Goal: Task Accomplishment & Management: Complete application form

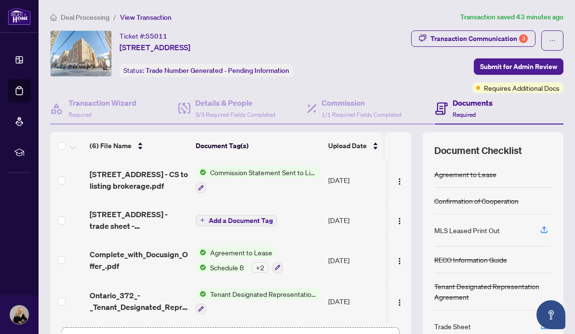
scroll to position [70, 0]
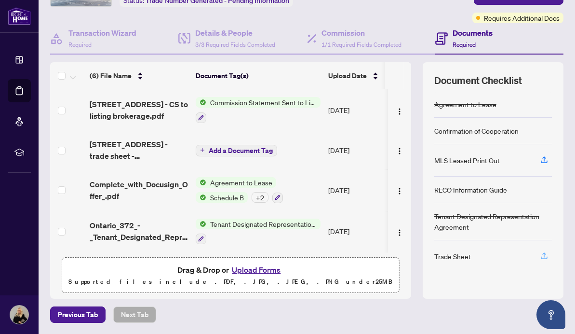
click at [546, 254] on icon "button" at bounding box center [544, 254] width 4 height 5
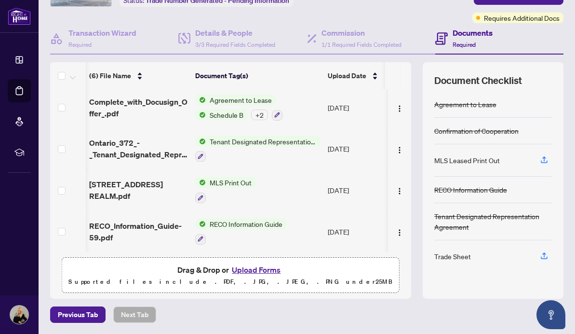
scroll to position [0, 0]
click at [442, 257] on div "Trade Sheet" at bounding box center [452, 256] width 37 height 11
click at [545, 254] on icon "button" at bounding box center [544, 255] width 9 height 9
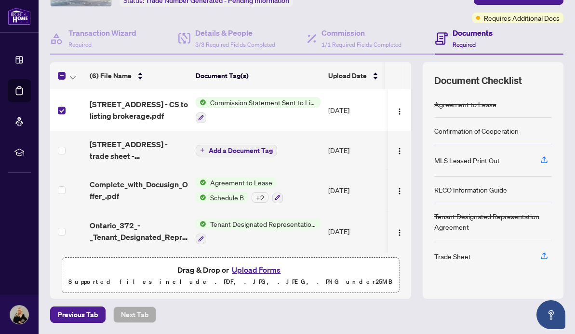
click at [443, 257] on div "Trade Sheet" at bounding box center [452, 256] width 37 height 11
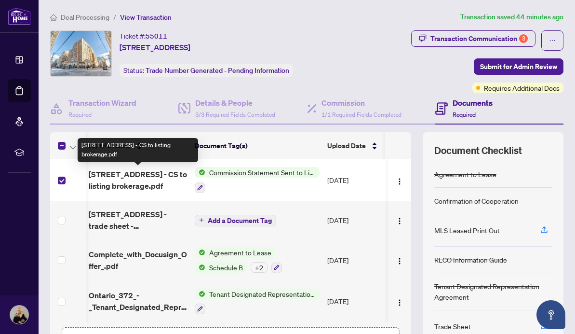
click at [145, 174] on span "[STREET_ADDRESS] - CS to listing brokerage.pdf" at bounding box center [138, 179] width 98 height 23
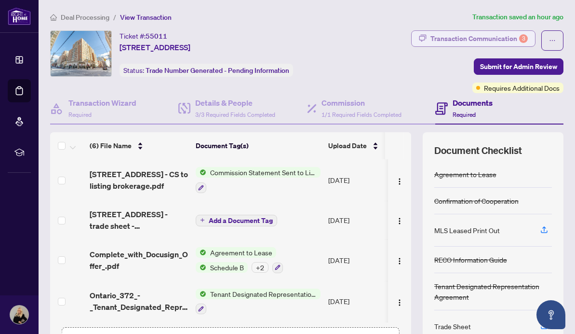
click at [521, 35] on div "3" at bounding box center [523, 38] width 9 height 9
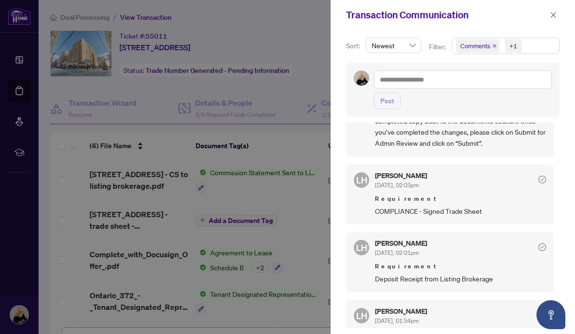
scroll to position [246, 0]
click at [398, 207] on span "COMPLIANCE - Signed Trade Sheet" at bounding box center [460, 209] width 171 height 11
click at [338, 206] on div "Sort: Newest Filter: Comments +1 Post LH Lulu Hao Sep/30/2025, 02:05pm Hi Vicki…" at bounding box center [453, 182] width 244 height 304
click at [301, 204] on div at bounding box center [287, 167] width 575 height 334
click at [554, 15] on icon "close" at bounding box center [553, 15] width 7 height 7
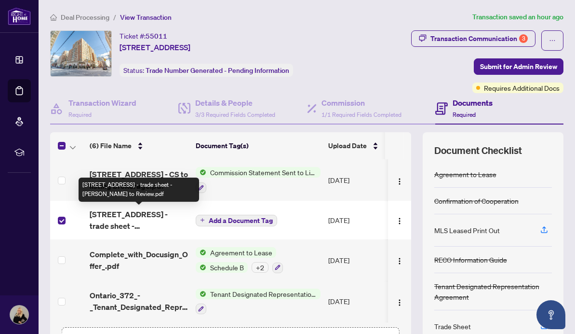
click at [146, 220] on span "[STREET_ADDRESS] - trade sheet - [PERSON_NAME] to Review.pdf" at bounding box center [139, 219] width 98 height 23
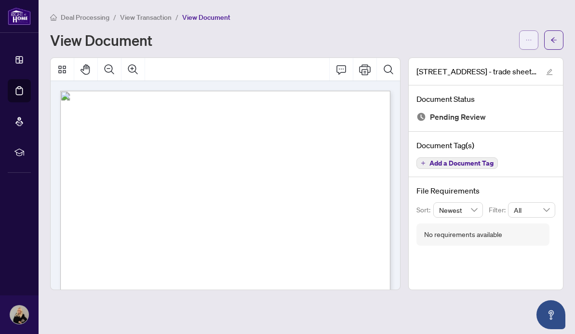
click at [527, 40] on icon "ellipsis" at bounding box center [529, 40] width 7 height 7
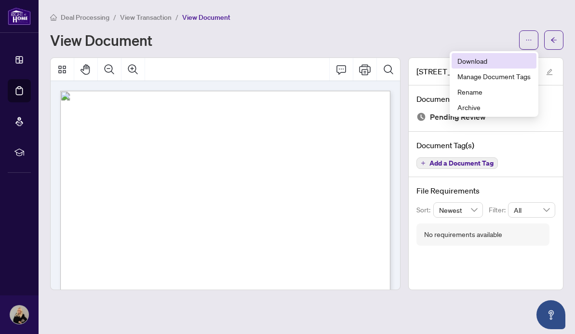
click at [483, 58] on span "Download" at bounding box center [494, 60] width 73 height 11
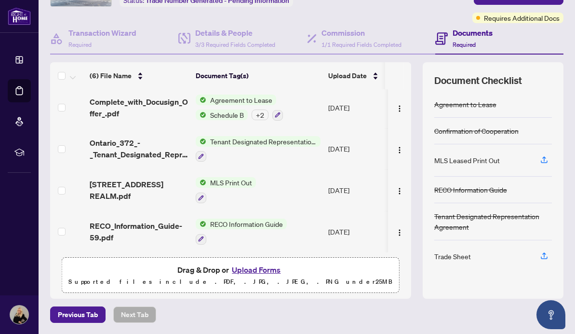
click at [244, 269] on button "Upload Forms" at bounding box center [256, 269] width 54 height 13
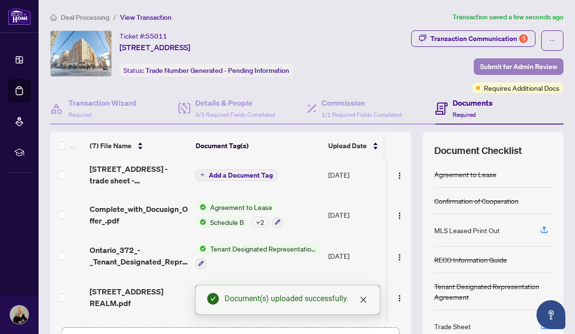
click at [517, 65] on span "Submit for Admin Review" at bounding box center [518, 66] width 77 height 15
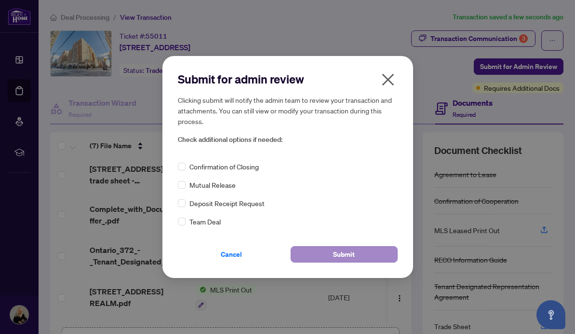
click at [346, 254] on span "Submit" at bounding box center [344, 253] width 22 height 15
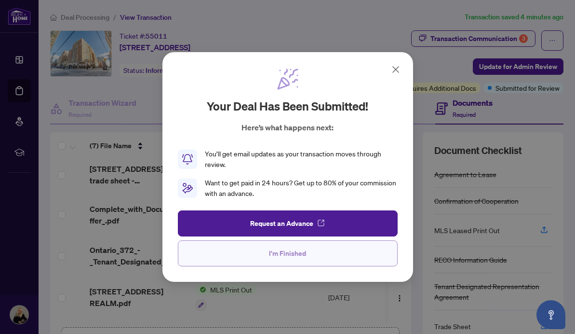
click at [346, 254] on button "I'm Finished" at bounding box center [288, 253] width 220 height 26
